Goal: Find specific page/section: Find specific page/section

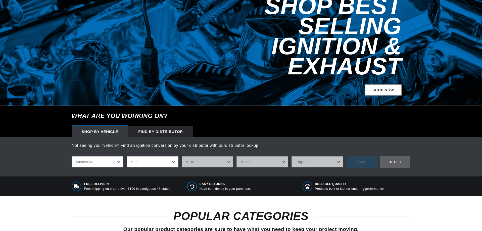
click at [161, 156] on select "Year [DATE] 2025 2024 2023 2022 2021 2020 2019 2018 2017 2016 2015 2014 2013 20…" at bounding box center [153, 161] width 52 height 11
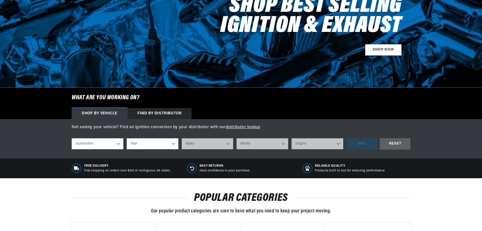
select select "1953"
click at [127, 138] on select "Year [DATE] 2025 2024 2023 2022 2021 2020 2019 2018 2017 2016 2015 2014 2013 20…" at bounding box center [153, 143] width 52 height 11
select select "1953"
click at [210, 145] on select "Make Aston [PERSON_NAME][GEOGRAPHIC_DATA] [PERSON_NAME] Buick Cadillac Chevrole…" at bounding box center [208, 143] width 52 height 11
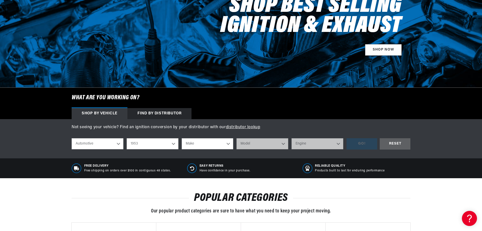
select select "Dodge"
click at [182, 138] on select "Make Aston [PERSON_NAME][GEOGRAPHIC_DATA] [PERSON_NAME] Buick Cadillac Chevrole…" at bounding box center [208, 143] width 52 height 11
select select "Dodge"
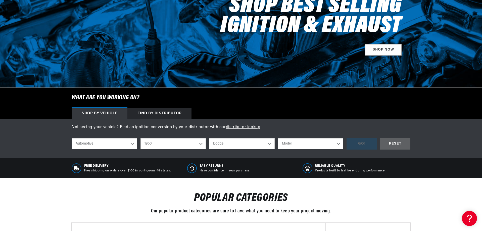
click at [251, 144] on select "Aston [PERSON_NAME][GEOGRAPHIC_DATA] [PERSON_NAME] Buick Cadillac Chevrolet Chr…" at bounding box center [242, 143] width 66 height 11
click at [440, 136] on div "Not seeing your vehicle? Find an ignition conversion by your distributor with o…" at bounding box center [241, 138] width 482 height 39
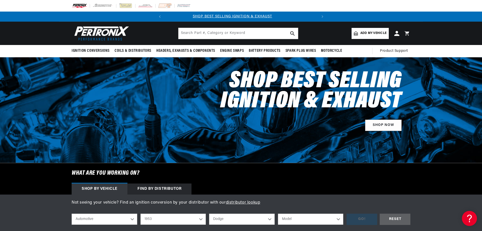
scroll to position [0, 0]
